Goal: Information Seeking & Learning: Check status

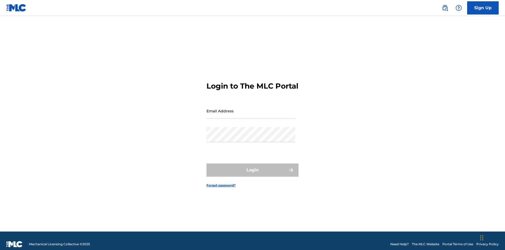
scroll to position [7, 0]
click at [251, 108] on input "Email Address" at bounding box center [251, 110] width 89 height 15
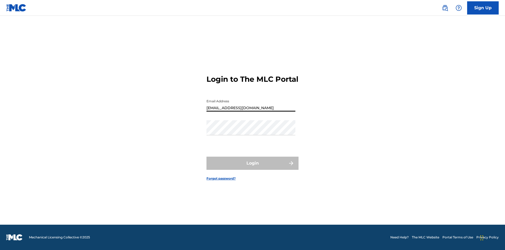
scroll to position [0, 15]
type input "d957ada9-0eca-4ccf-9816-6208a50b242c@mailslurp.biz"
click at [253, 167] on button "Login" at bounding box center [253, 162] width 92 height 13
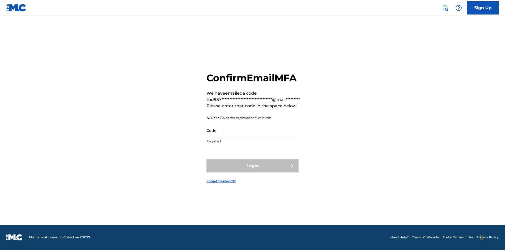
click at [251, 130] on input "Code" at bounding box center [251, 130] width 89 height 15
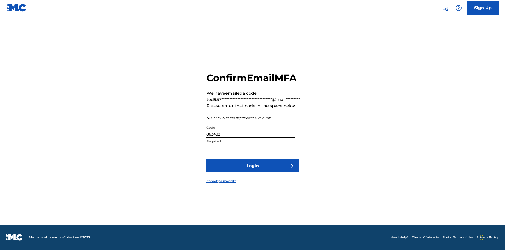
type input "863482"
click at [253, 165] on button "Login" at bounding box center [253, 165] width 92 height 13
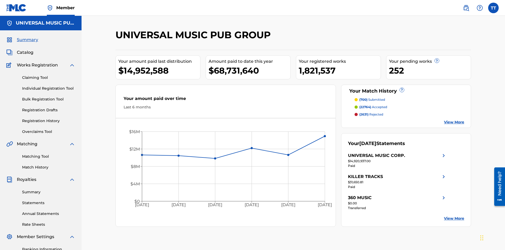
click at [49, 118] on link "Registration History" at bounding box center [48, 121] width 53 height 6
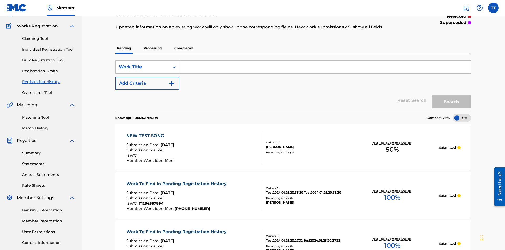
click at [153, 43] on p "Processing" at bounding box center [152, 48] width 21 height 11
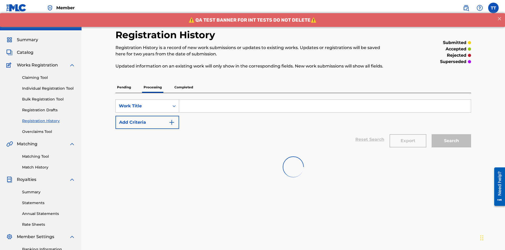
click at [143, 103] on div "Work Title" at bounding box center [142, 106] width 47 height 6
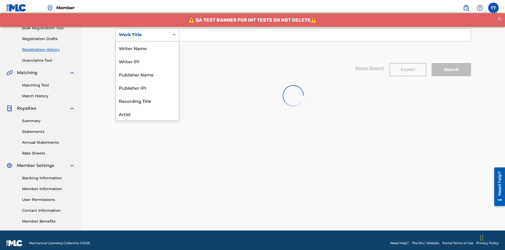
scroll to position [26, 0]
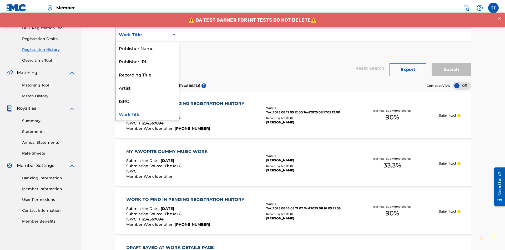
click at [147, 101] on div "ISRC" at bounding box center [147, 100] width 63 height 13
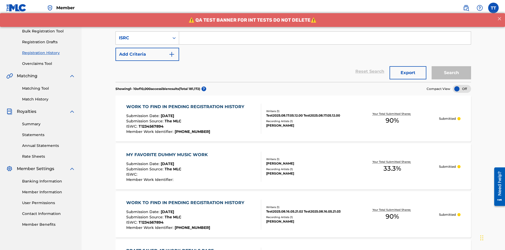
click at [325, 38] on input "Search Form" at bounding box center [325, 38] width 292 height 13
type input "AA3123123123"
click at [452, 66] on button "Search" at bounding box center [451, 72] width 39 height 13
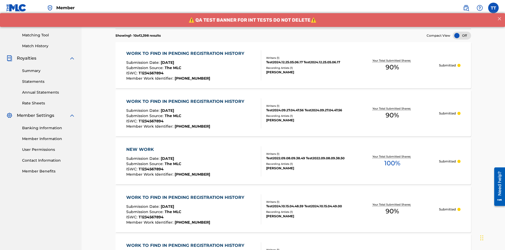
click at [408, 26] on button "Export" at bounding box center [408, 19] width 37 height 13
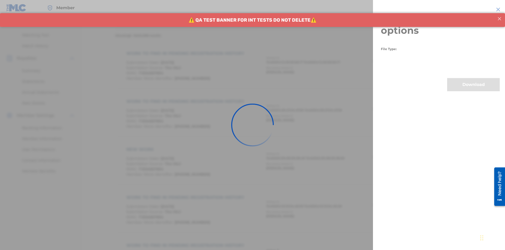
scroll to position [102, 0]
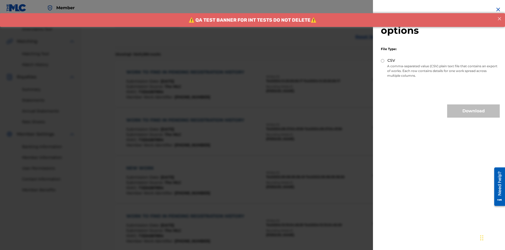
click at [383, 61] on input "CSV" at bounding box center [382, 60] width 3 height 3
radio input "true"
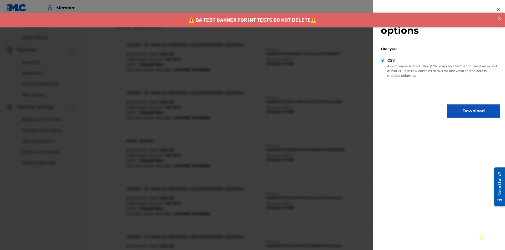
click at [474, 111] on button "Download" at bounding box center [474, 110] width 53 height 13
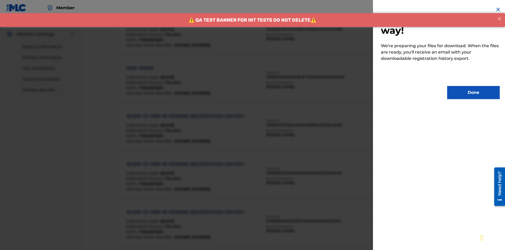
click at [474, 92] on button "Done" at bounding box center [474, 92] width 53 height 13
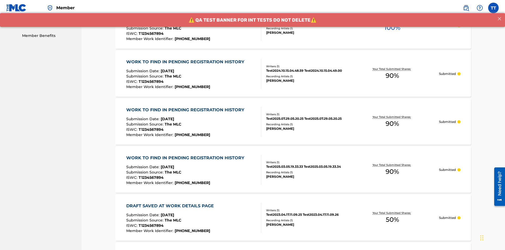
scroll to position [0, 0]
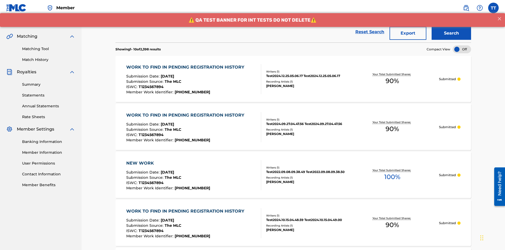
click at [186, 64] on div "WORK TO FIND IN PENDING REGISTRATION HISTORY" at bounding box center [186, 67] width 121 height 6
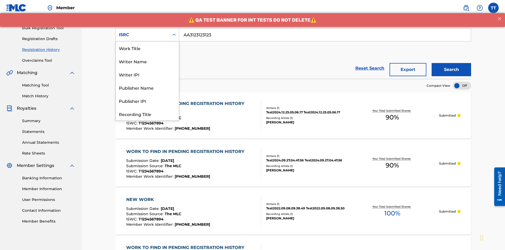
scroll to position [26, 0]
click at [147, 87] on div "Recording Title" at bounding box center [147, 87] width 63 height 13
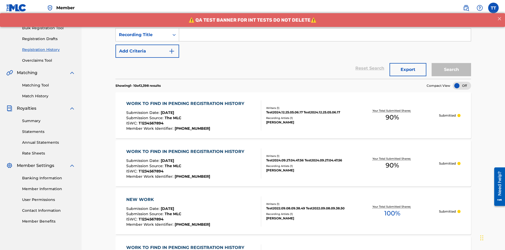
click at [325, 38] on input "Search Form" at bounding box center [325, 34] width 292 height 13
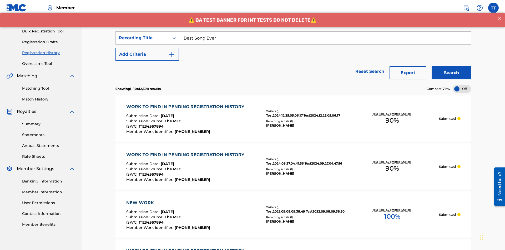
type input "Best Song Ever"
click at [452, 66] on button "Search" at bounding box center [451, 72] width 39 height 13
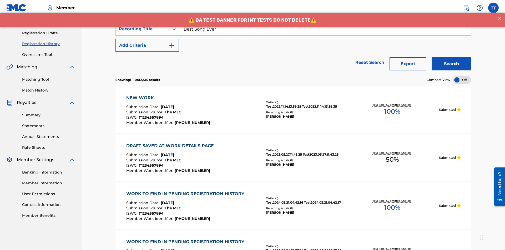
click at [408, 57] on button "Export" at bounding box center [408, 63] width 37 height 13
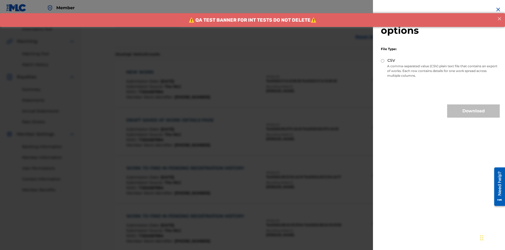
click at [383, 61] on input "CSV" at bounding box center [382, 60] width 3 height 3
radio input "true"
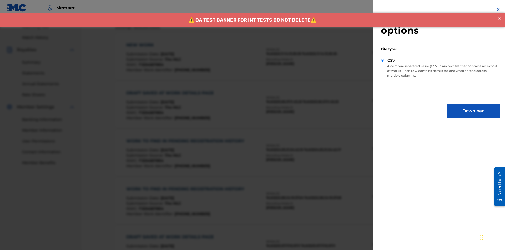
click at [474, 111] on button "Download" at bounding box center [474, 110] width 53 height 13
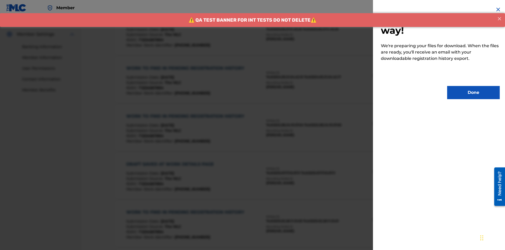
click at [474, 92] on button "Done" at bounding box center [474, 92] width 53 height 13
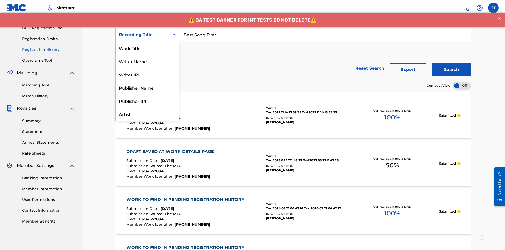
scroll to position [26, 0]
click at [147, 28] on div "Work Title" at bounding box center [147, 21] width 63 height 13
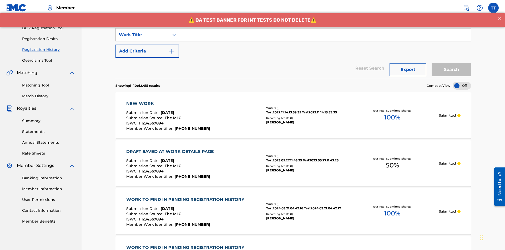
scroll to position [0, 0]
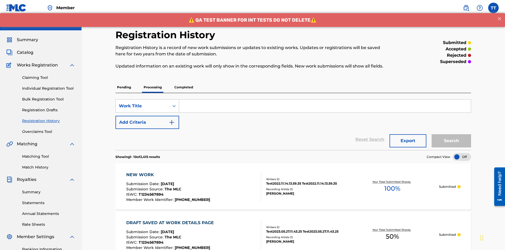
click at [325, 100] on input "Search Form" at bounding box center [325, 106] width 292 height 13
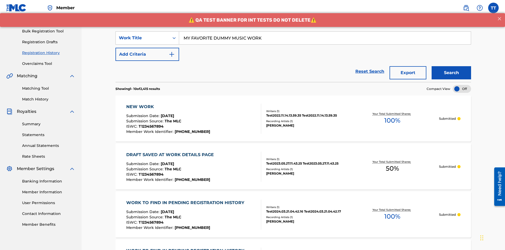
type input "MY FAVORITE DUMMY MUSIC WORK"
click at [452, 66] on button "Search" at bounding box center [451, 72] width 39 height 13
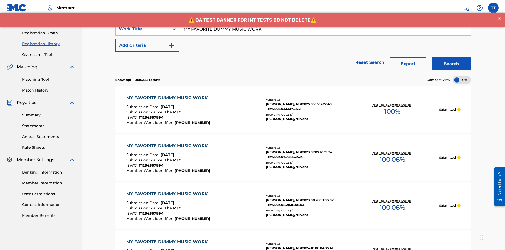
scroll to position [102, 0]
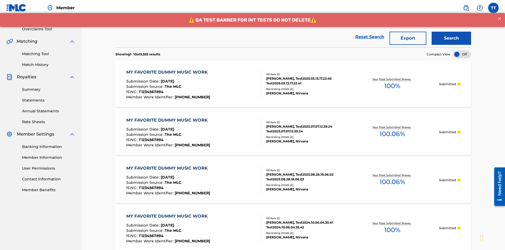
click at [408, 38] on button "Export" at bounding box center [408, 38] width 37 height 13
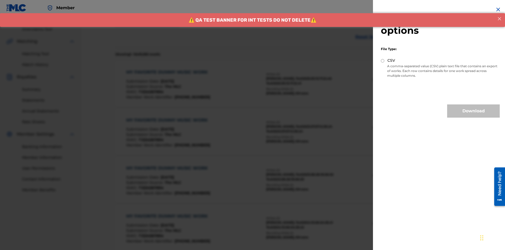
click at [383, 61] on input "CSV" at bounding box center [382, 60] width 3 height 3
radio input "true"
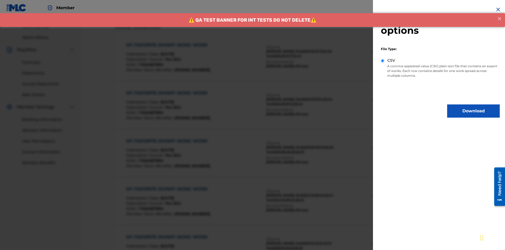
click at [474, 111] on button "Download" at bounding box center [474, 110] width 53 height 13
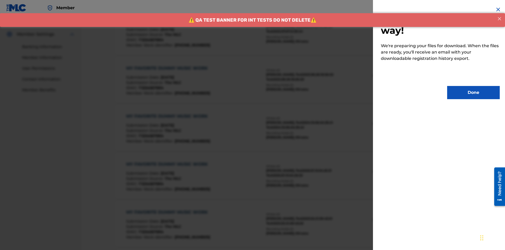
click at [474, 92] on button "Done" at bounding box center [474, 92] width 53 height 13
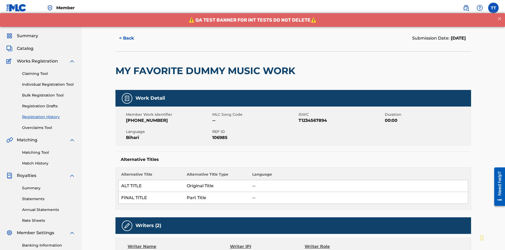
click at [131, 38] on button "< Back" at bounding box center [132, 38] width 32 height 13
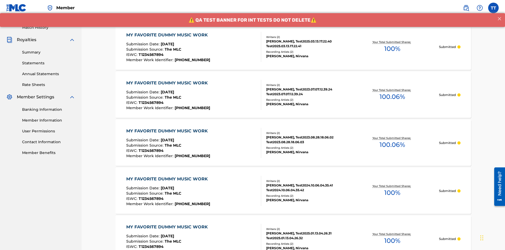
scroll to position [71, 0]
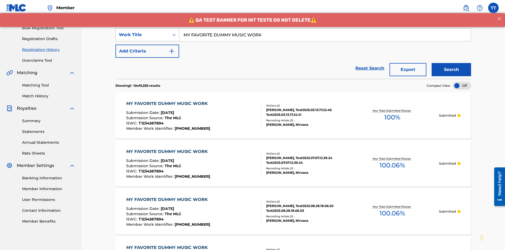
click at [143, 35] on div "Work Title" at bounding box center [142, 35] width 47 height 6
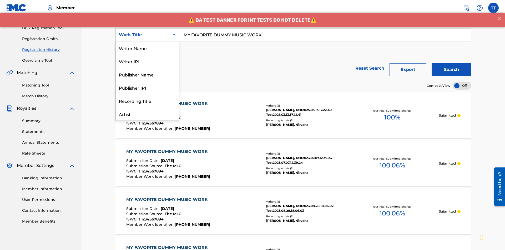
scroll to position [26, 0]
click at [147, 28] on div "Writer Name" at bounding box center [147, 21] width 63 height 13
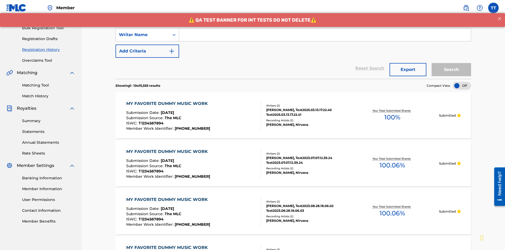
scroll to position [0, 0]
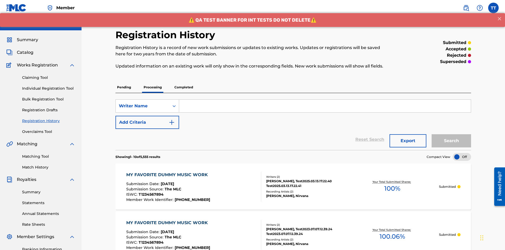
click at [325, 100] on input "Search Form" at bounding box center [325, 106] width 292 height 13
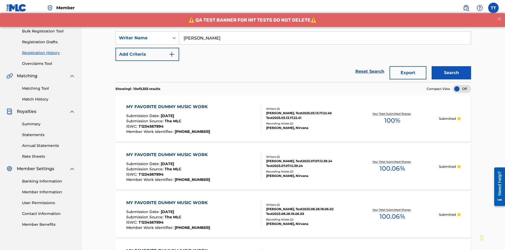
type input "BERKOWITZ"
click at [452, 66] on button "Search" at bounding box center [451, 72] width 39 height 13
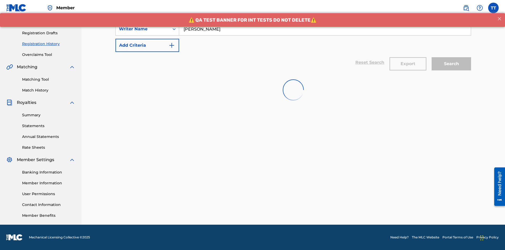
click at [408, 57] on button "Export" at bounding box center [408, 63] width 37 height 13
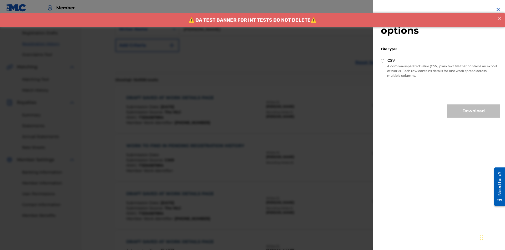
scroll to position [102, 0]
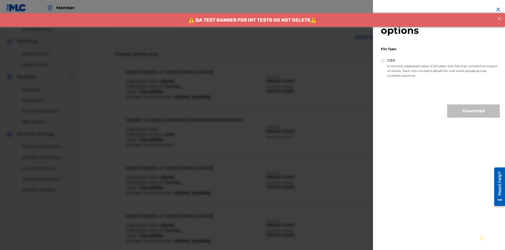
click at [383, 61] on input "CSV" at bounding box center [382, 60] width 3 height 3
radio input "true"
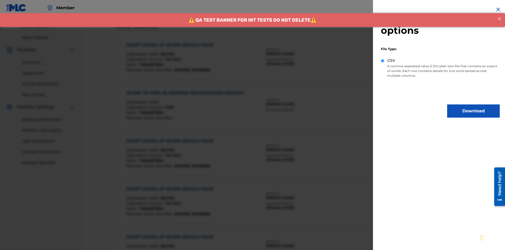
click at [474, 111] on button "Download" at bounding box center [474, 110] width 53 height 13
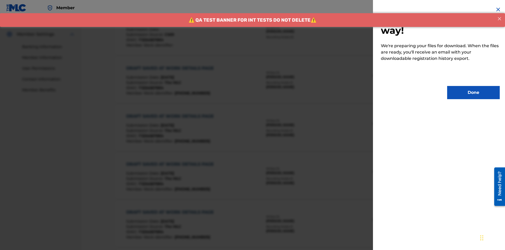
click at [474, 92] on button "Done" at bounding box center [474, 92] width 53 height 13
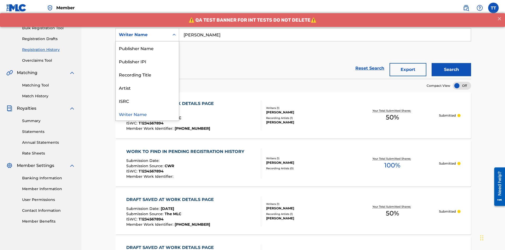
click at [147, 41] on div "Writer IPI" at bounding box center [147, 34] width 63 height 13
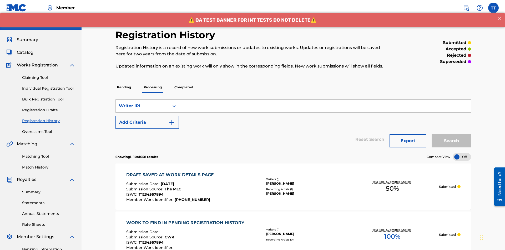
click at [325, 100] on input "Search Form" at bounding box center [325, 106] width 292 height 13
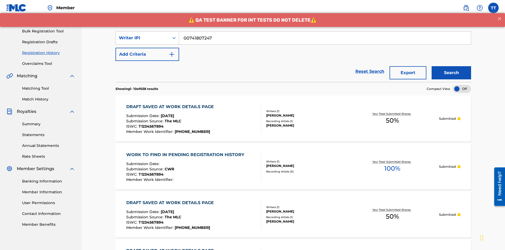
type input "00741807247"
click at [452, 66] on button "Search" at bounding box center [451, 72] width 39 height 13
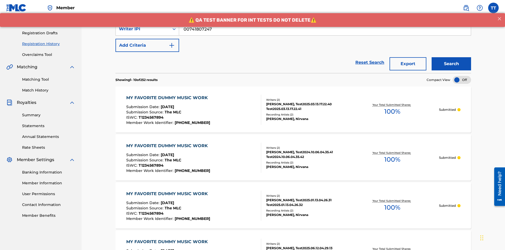
click at [408, 57] on button "Export" at bounding box center [408, 63] width 37 height 13
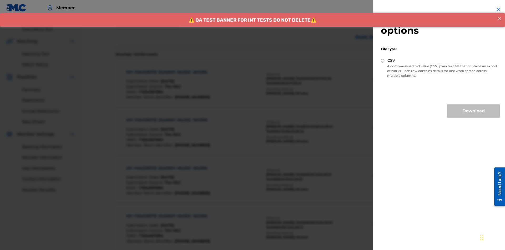
click at [383, 61] on input "CSV" at bounding box center [382, 60] width 3 height 3
radio input "true"
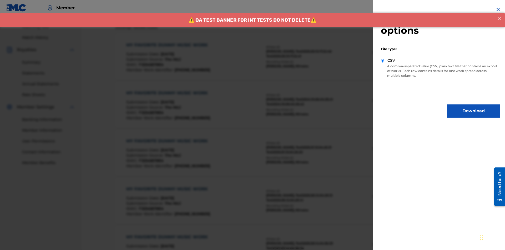
click at [474, 111] on button "Download" at bounding box center [474, 110] width 53 height 13
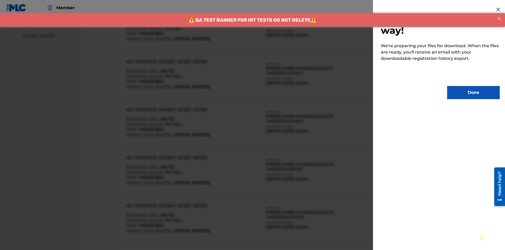
click at [474, 92] on button "Done" at bounding box center [474, 92] width 53 height 13
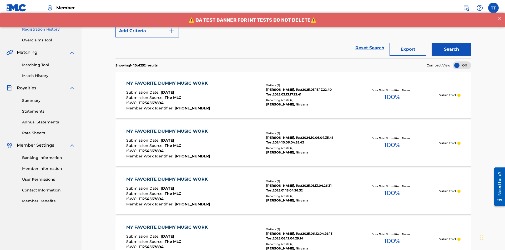
click at [168, 80] on div "MY FAVORITE DUMMY MUSIC WORK" at bounding box center [168, 83] width 84 height 6
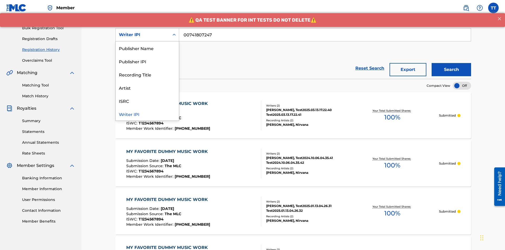
click at [147, 48] on div "Publisher Name" at bounding box center [147, 47] width 63 height 13
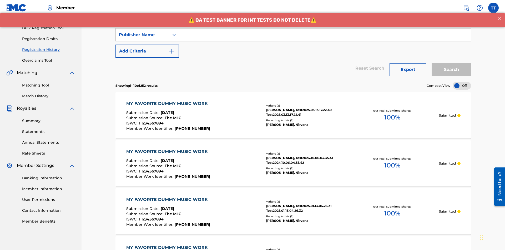
click at [325, 38] on input "Search Form" at bounding box center [325, 34] width 292 height 13
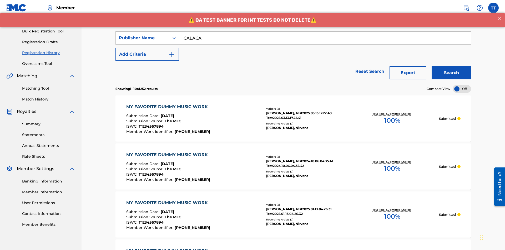
type input "CALACA"
click at [452, 66] on button "Search" at bounding box center [451, 72] width 39 height 13
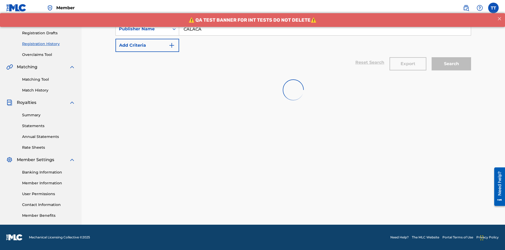
click at [408, 57] on button "Export" at bounding box center [408, 63] width 37 height 13
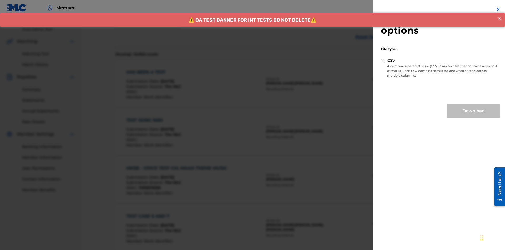
click at [383, 61] on input "CSV" at bounding box center [382, 60] width 3 height 3
radio input "true"
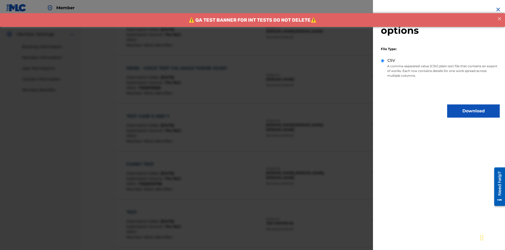
click at [474, 111] on button "Download" at bounding box center [474, 110] width 53 height 13
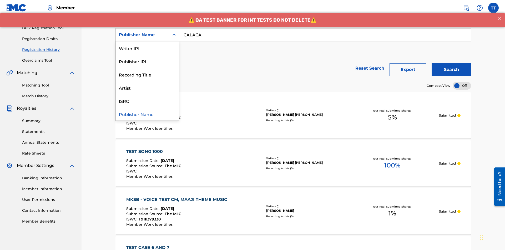
click at [147, 61] on div "Publisher IPI" at bounding box center [147, 60] width 63 height 13
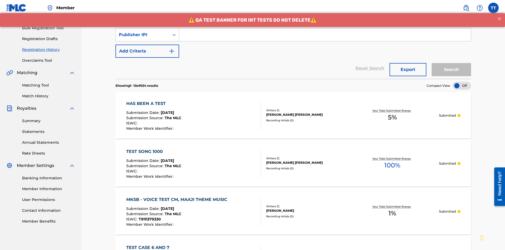
click at [325, 38] on input "Search Form" at bounding box center [325, 34] width 292 height 13
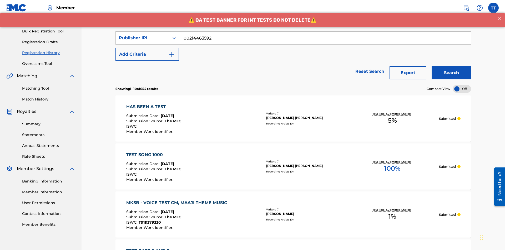
type input "00214463592"
click at [452, 66] on button "Search" at bounding box center [451, 72] width 39 height 13
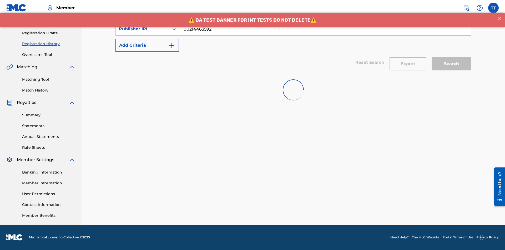
click at [408, 57] on button "Export" at bounding box center [408, 63] width 37 height 13
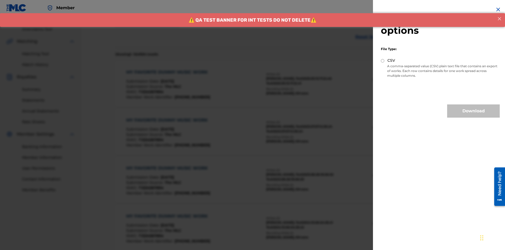
click at [383, 61] on input "CSV" at bounding box center [382, 60] width 3 height 3
radio input "true"
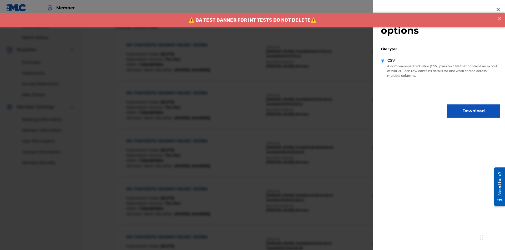
click at [474, 111] on button "Download" at bounding box center [474, 110] width 53 height 13
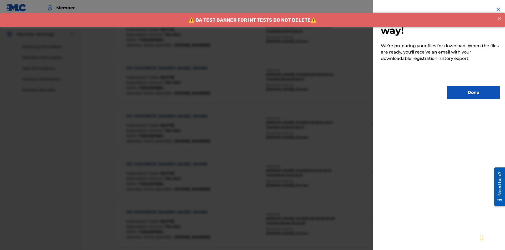
click at [474, 92] on button "Done" at bounding box center [474, 92] width 53 height 13
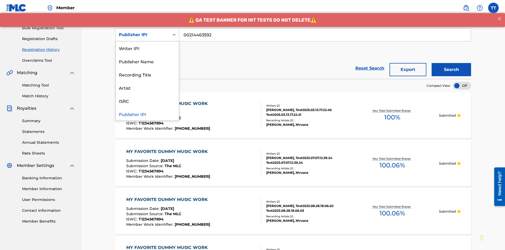
click at [147, 87] on div "Artist" at bounding box center [147, 87] width 63 height 13
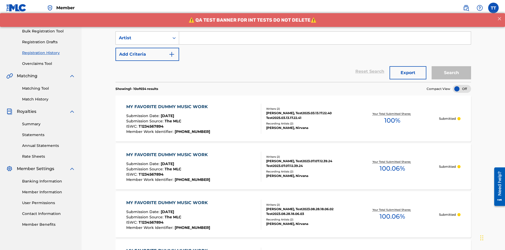
click at [325, 38] on input "Search Form" at bounding box center [325, 38] width 292 height 13
type input "Joe Lewis"
click at [452, 66] on button "Search" at bounding box center [451, 72] width 39 height 13
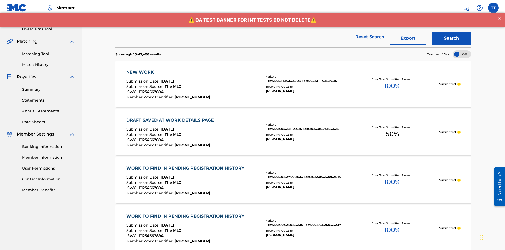
click at [408, 38] on button "Export" at bounding box center [408, 38] width 37 height 13
